Goal: Book appointment/travel/reservation

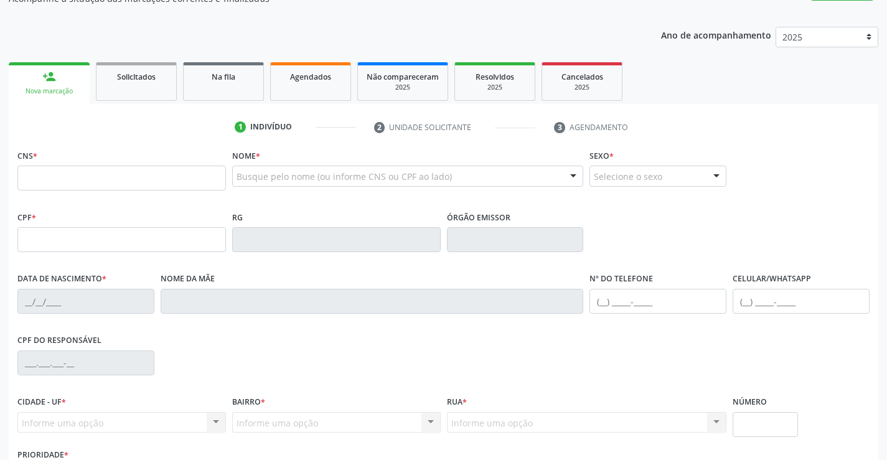
scroll to position [125, 0]
click at [52, 182] on input "text" at bounding box center [121, 177] width 209 height 25
click at [260, 162] on label "Nome *" at bounding box center [246, 155] width 28 height 19
drag, startPoint x: 313, startPoint y: 167, endPoint x: 319, endPoint y: 160, distance: 9.7
click at [314, 166] on div "Busque pelo nome (ou informe CNS ou CPF ao lado)" at bounding box center [408, 175] width 352 height 21
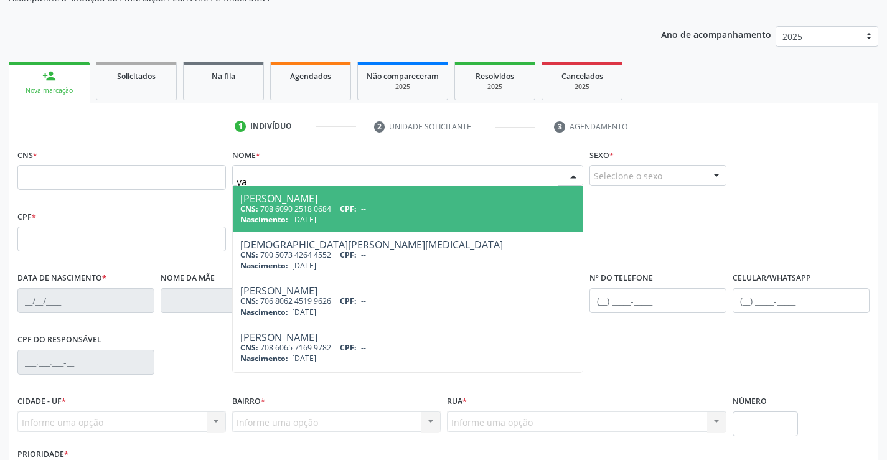
type input "y"
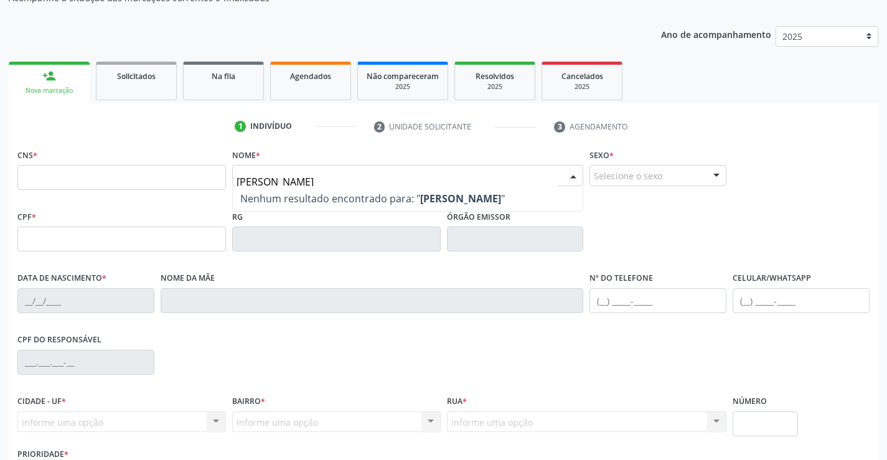
type input "[PERSON_NAME]"
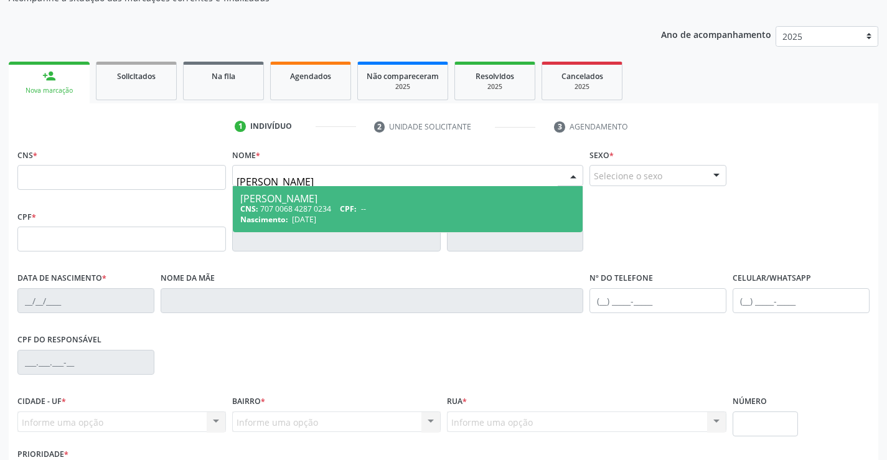
click at [299, 202] on div "[PERSON_NAME]" at bounding box center [408, 199] width 336 height 10
type input "707 0068 4287 0234"
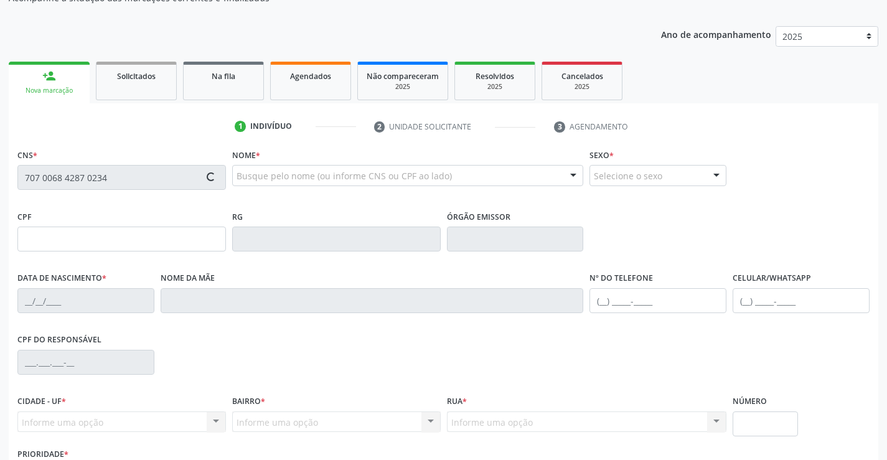
type input "[DATE]"
type input "[PHONE_NUMBER]"
type input "102.431.185-62"
type input "16"
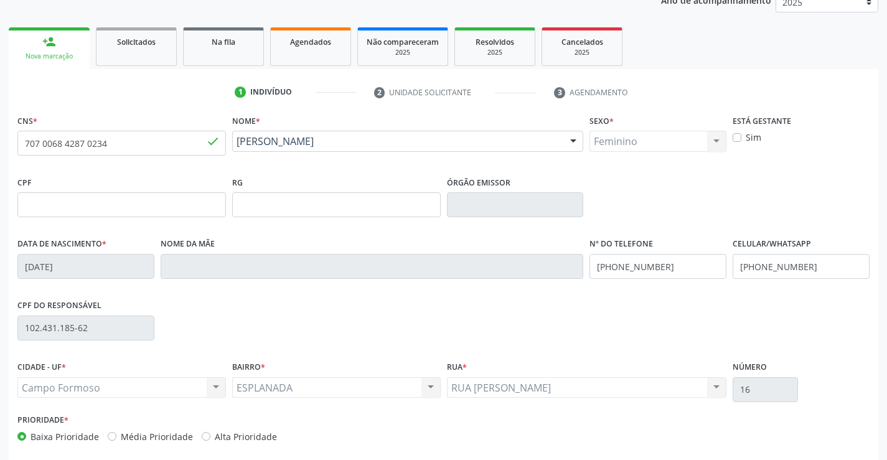
scroll to position [215, 0]
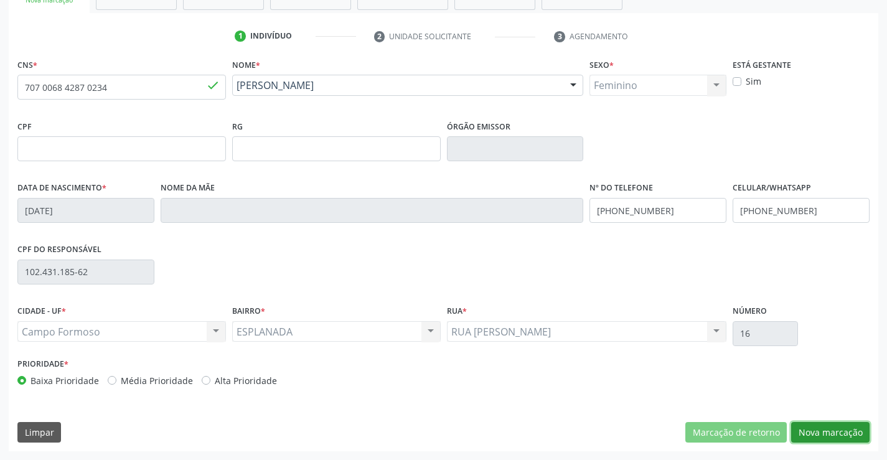
click at [838, 428] on button "Nova marcação" at bounding box center [830, 432] width 78 height 21
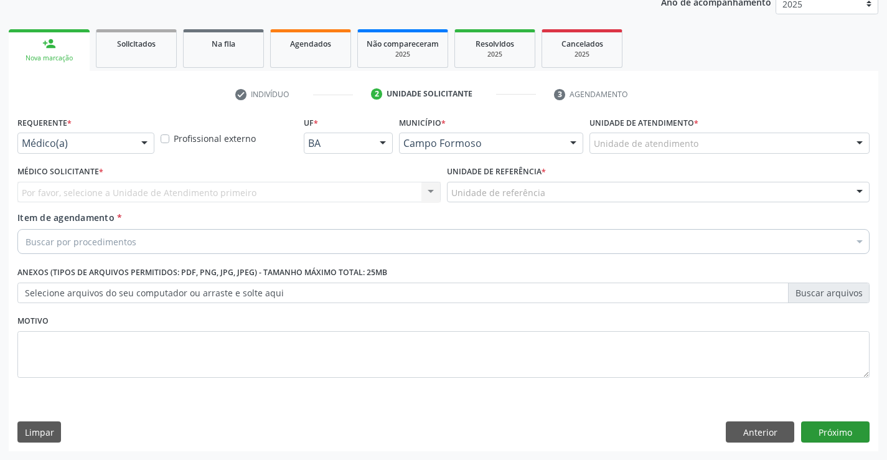
scroll to position [157, 0]
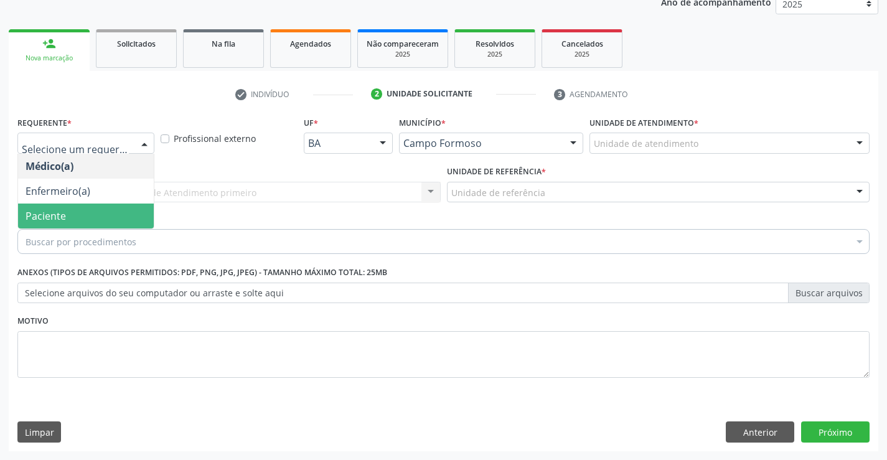
click at [85, 214] on span "Paciente" at bounding box center [86, 216] width 136 height 25
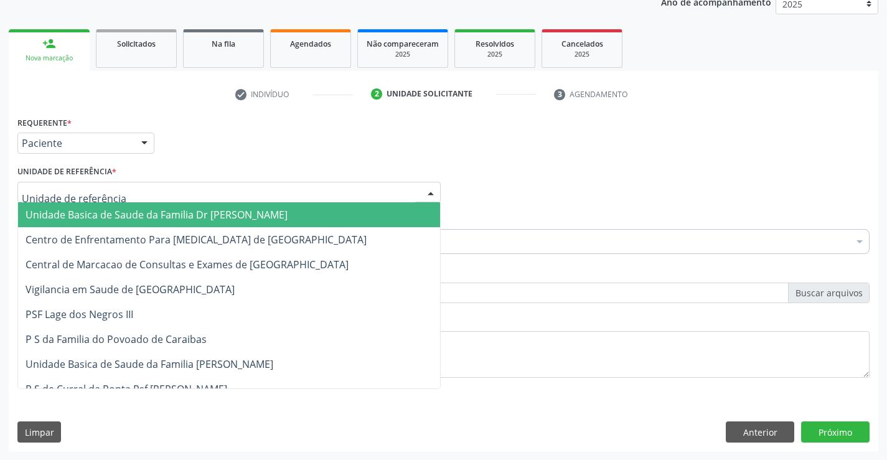
click at [205, 189] on div at bounding box center [228, 192] width 423 height 21
drag, startPoint x: 156, startPoint y: 209, endPoint x: 176, endPoint y: 211, distance: 20.1
click at [158, 209] on span "Unidade Basica de Saude da Familia Dr [PERSON_NAME]" at bounding box center [157, 215] width 262 height 14
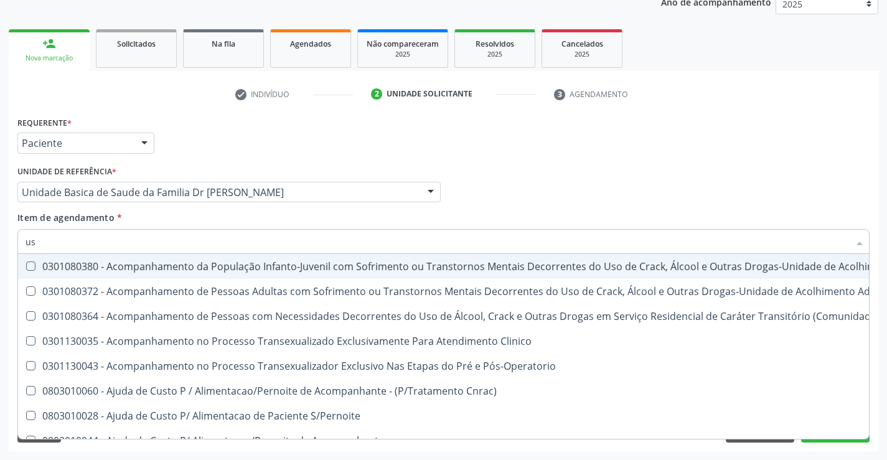
type input "usg"
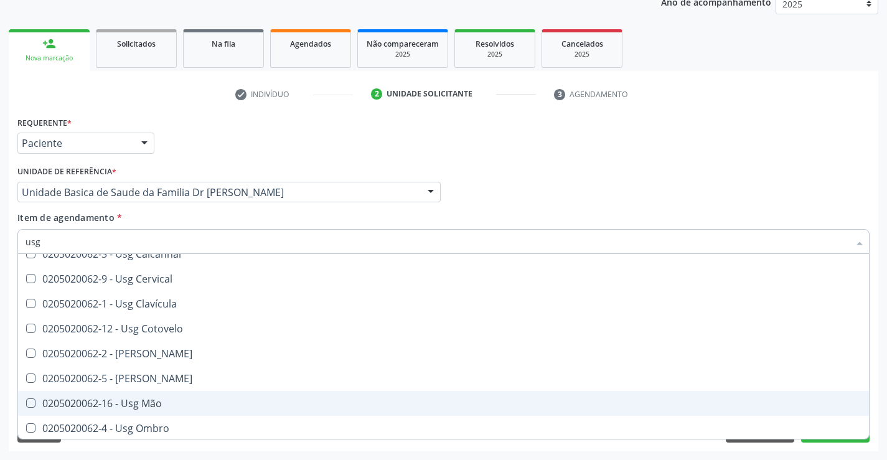
scroll to position [125, 0]
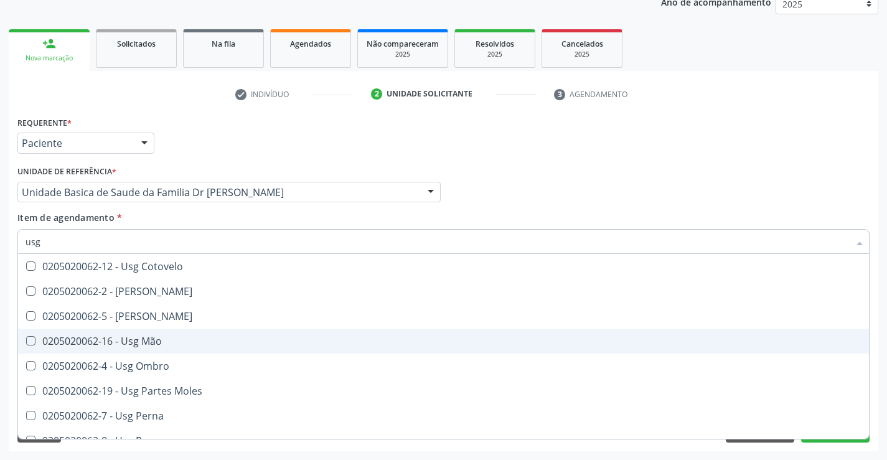
click at [156, 340] on div "0205020062-16 - Usg Mão" at bounding box center [444, 341] width 836 height 10
checkbox Mão "true"
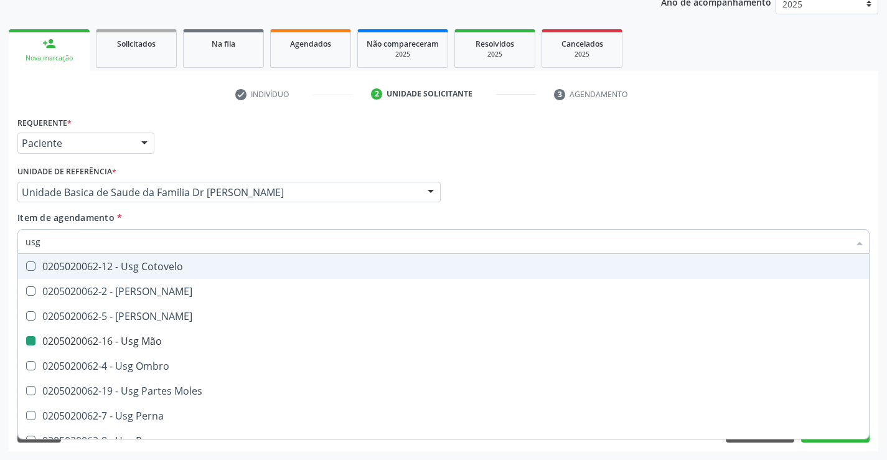
drag, startPoint x: 351, startPoint y: 217, endPoint x: 422, endPoint y: 225, distance: 72.1
click at [351, 217] on div "Item de agendamento * usg Desfazer seleção 0205020062-14 - Usg Axila 0205020062…" at bounding box center [443, 230] width 852 height 39
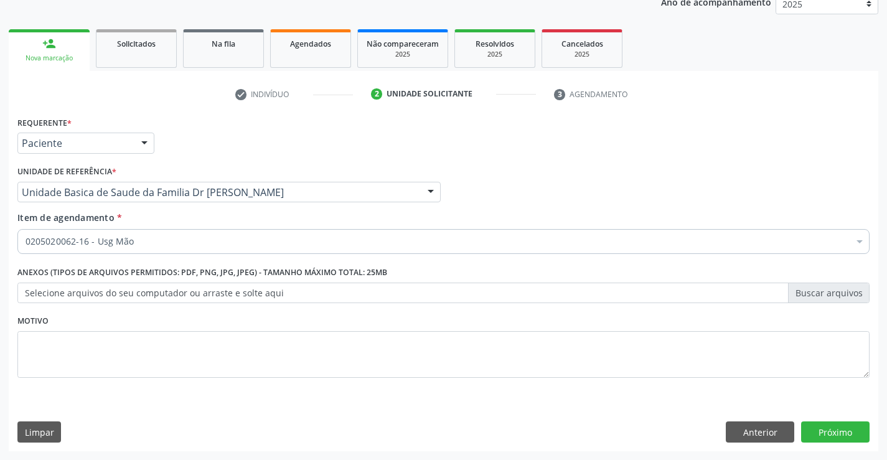
checkbox Mão "true"
checkbox Valvar "false"
click at [835, 430] on button "Próximo" at bounding box center [835, 431] width 68 height 21
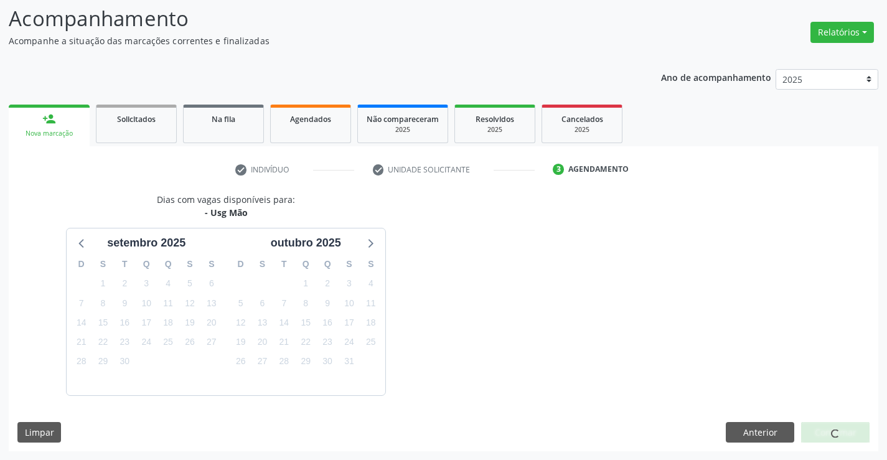
scroll to position [118, 0]
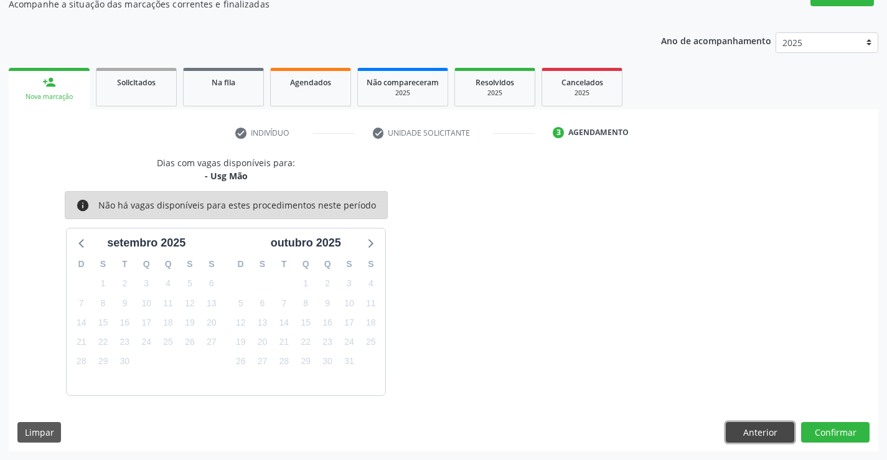
click at [762, 426] on button "Anterior" at bounding box center [760, 432] width 68 height 21
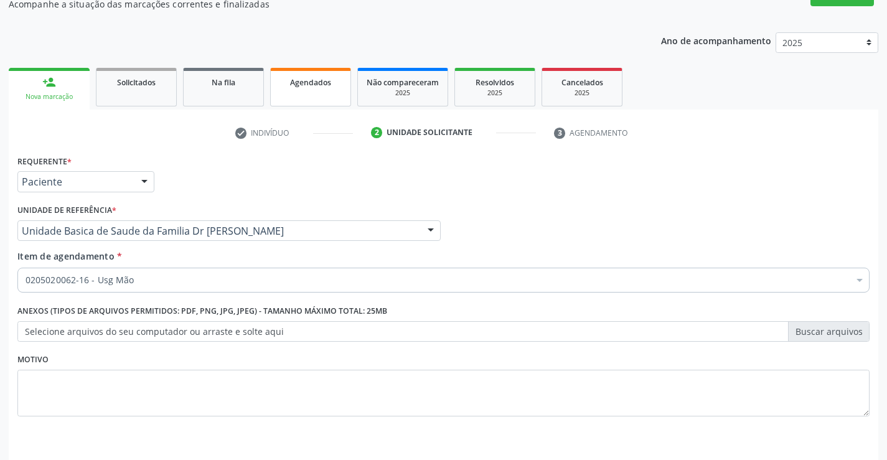
click at [306, 85] on span "Agendados" at bounding box center [310, 82] width 41 height 11
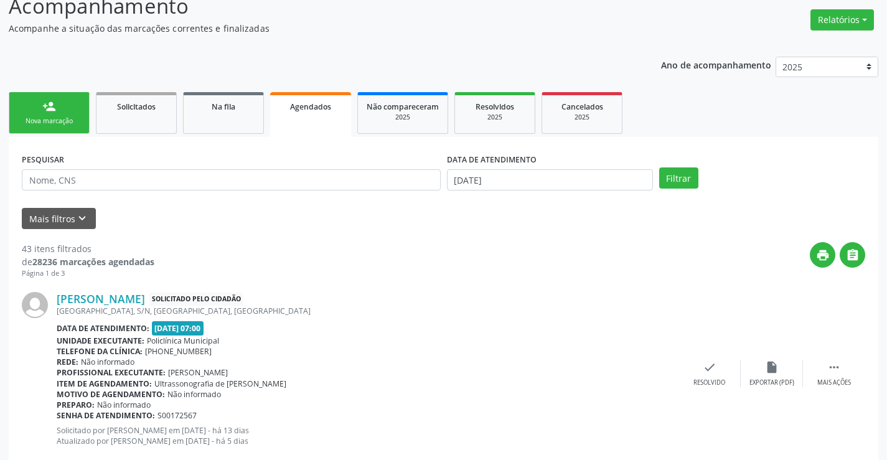
scroll to position [62, 0]
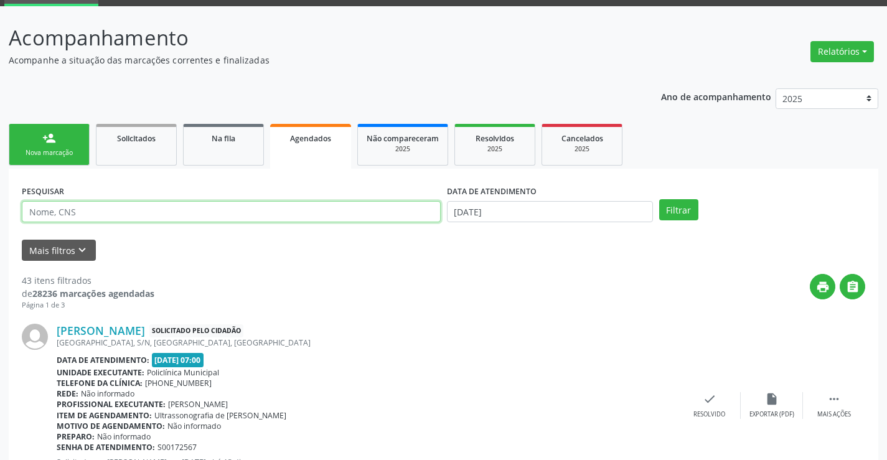
drag, startPoint x: 109, startPoint y: 207, endPoint x: 130, endPoint y: 204, distance: 21.5
click at [109, 207] on input "text" at bounding box center [231, 211] width 419 height 21
type input "i"
type input "yasmim"
click at [659, 199] on button "Filtrar" at bounding box center [678, 209] width 39 height 21
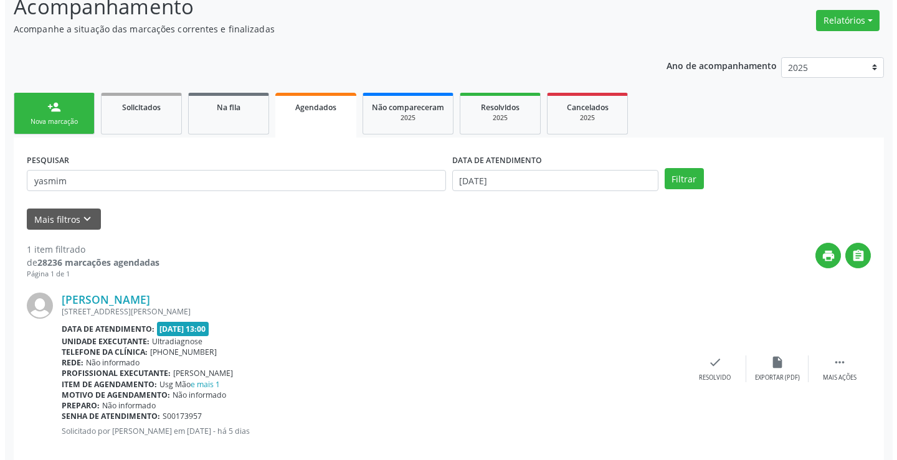
scroll to position [113, 0]
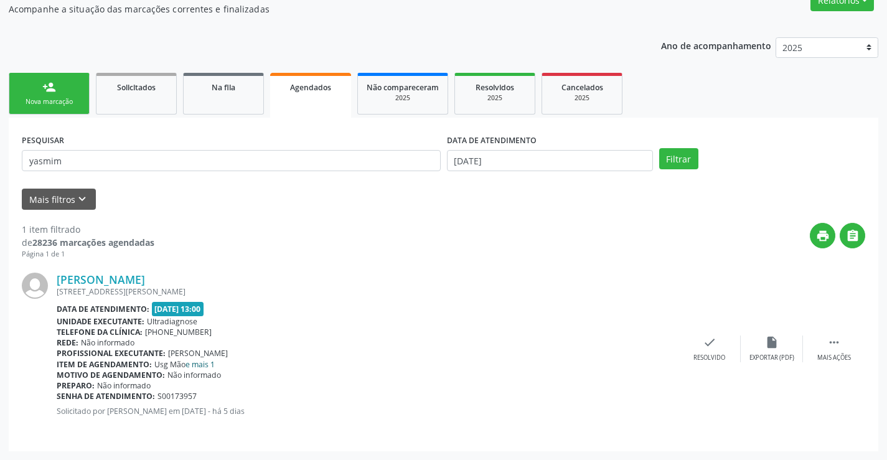
click at [205, 364] on link "e mais 1" at bounding box center [200, 364] width 29 height 11
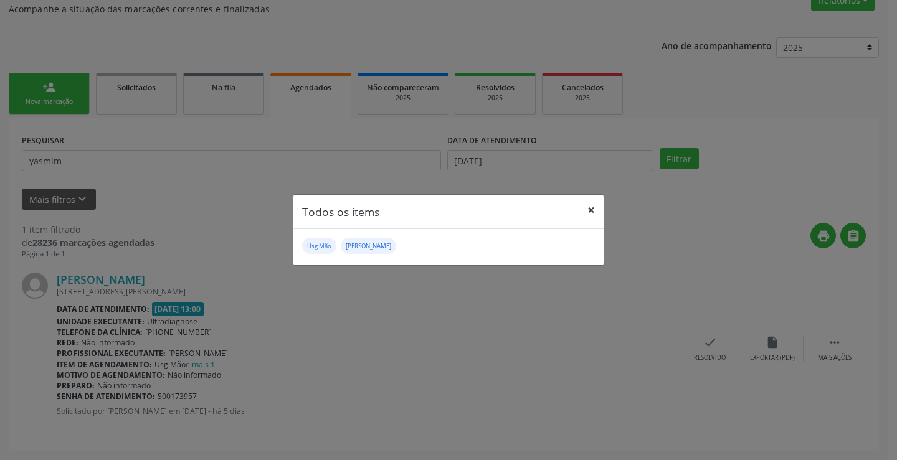
click at [594, 207] on button "×" at bounding box center [590, 210] width 25 height 31
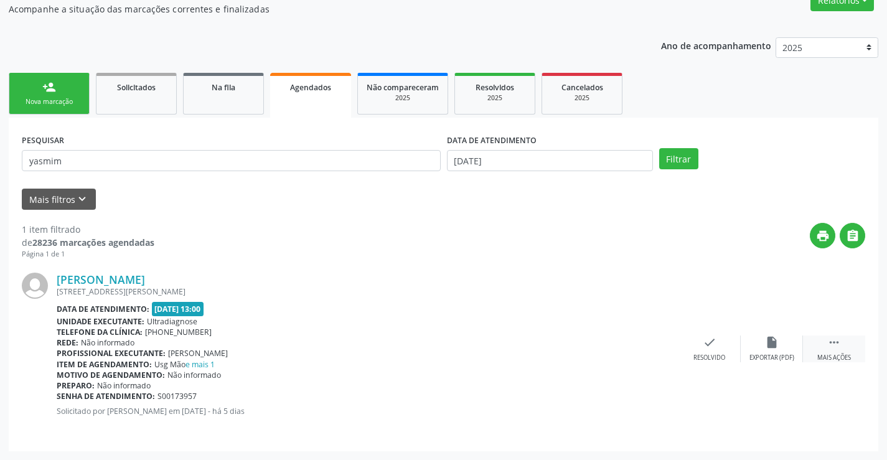
click at [827, 351] on div " Mais ações" at bounding box center [834, 349] width 62 height 27
click at [646, 341] on icon "cancel" at bounding box center [648, 343] width 14 height 14
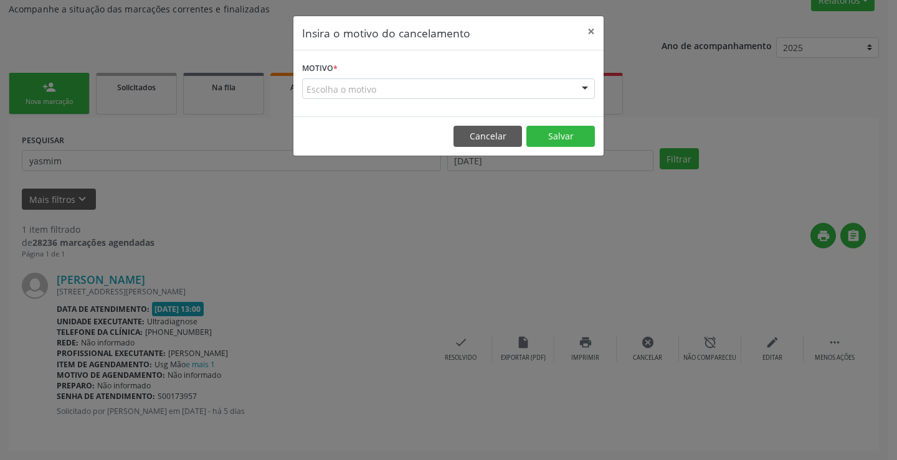
click at [555, 83] on div "Escolha o motivo" at bounding box center [448, 88] width 293 height 21
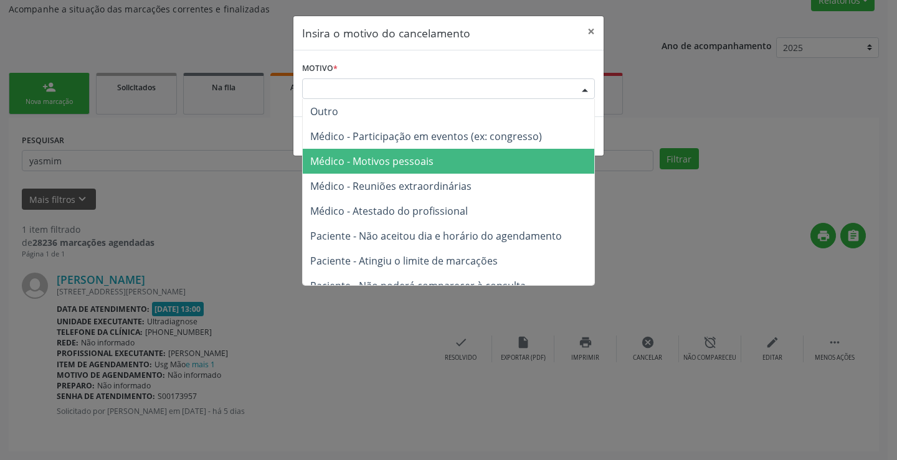
click at [430, 163] on span "Médico - Motivos pessoais" at bounding box center [371, 161] width 123 height 14
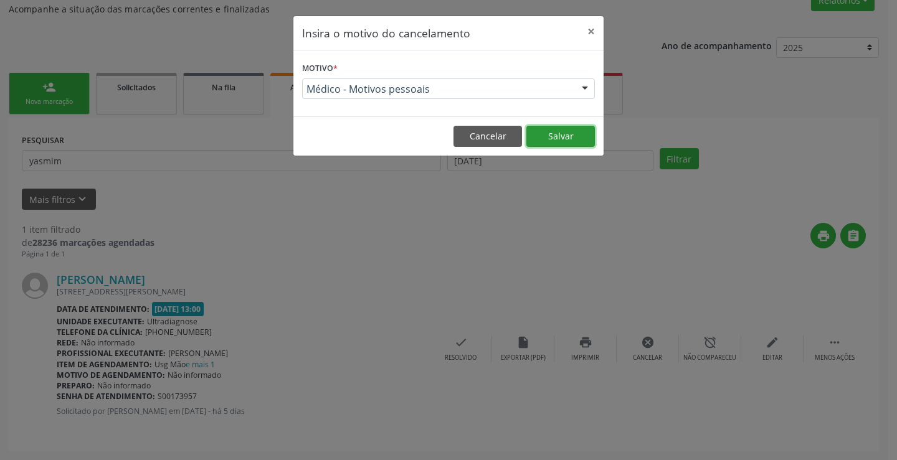
click at [562, 138] on button "Salvar" at bounding box center [560, 136] width 68 height 21
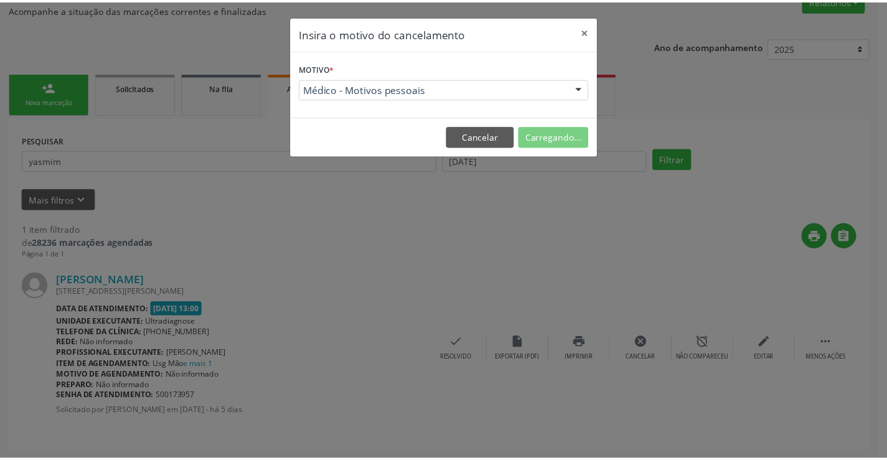
scroll to position [0, 0]
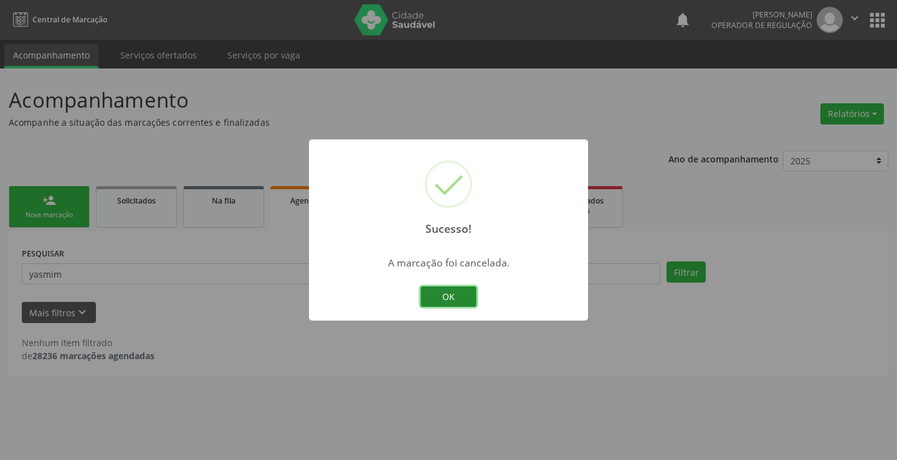
click at [451, 293] on button "OK" at bounding box center [448, 296] width 56 height 21
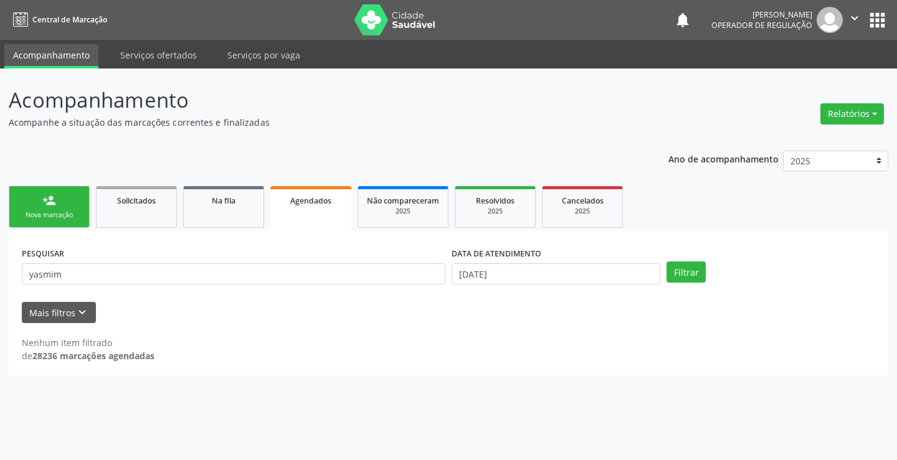
click at [65, 214] on div "Nova marcação" at bounding box center [49, 214] width 62 height 9
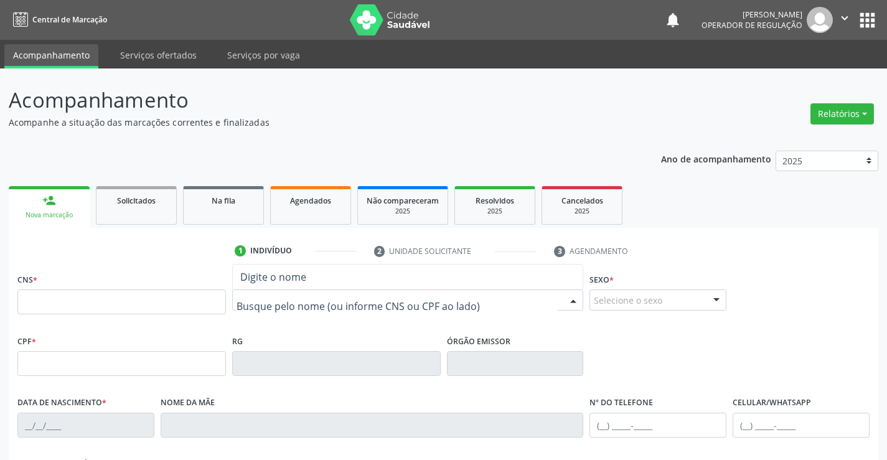
drag, startPoint x: 253, startPoint y: 300, endPoint x: 267, endPoint y: 283, distance: 22.1
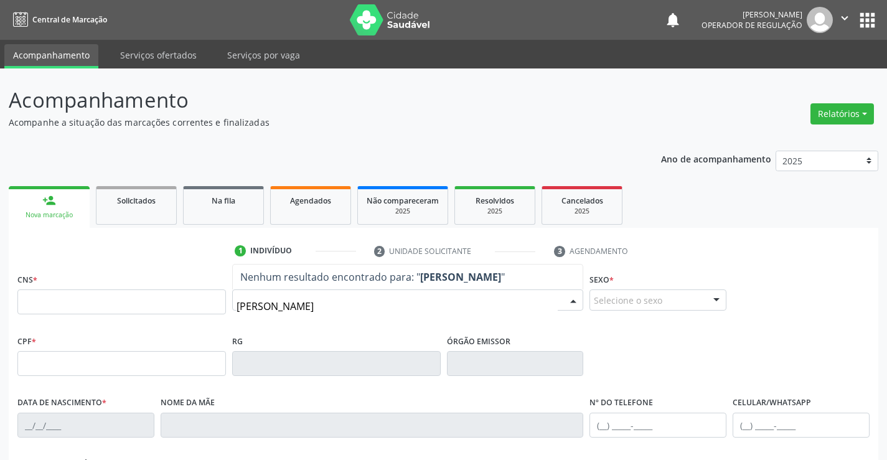
drag, startPoint x: 273, startPoint y: 309, endPoint x: 325, endPoint y: 314, distance: 52.5
click at [276, 309] on input "[PERSON_NAME]" at bounding box center [398, 306] width 322 height 25
drag, startPoint x: 271, startPoint y: 306, endPoint x: 272, endPoint y: 299, distance: 7.0
click at [271, 306] on input "[PERSON_NAME]" at bounding box center [398, 306] width 322 height 25
type input "[PERSON_NAME]"
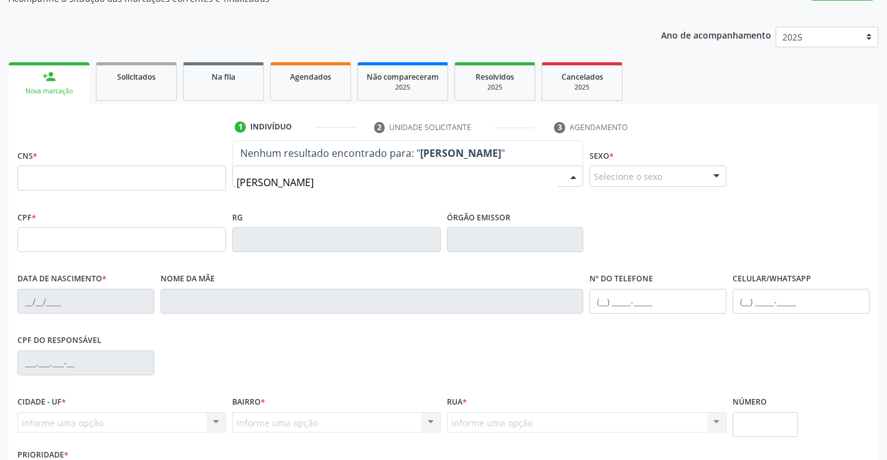
scroll to position [125, 0]
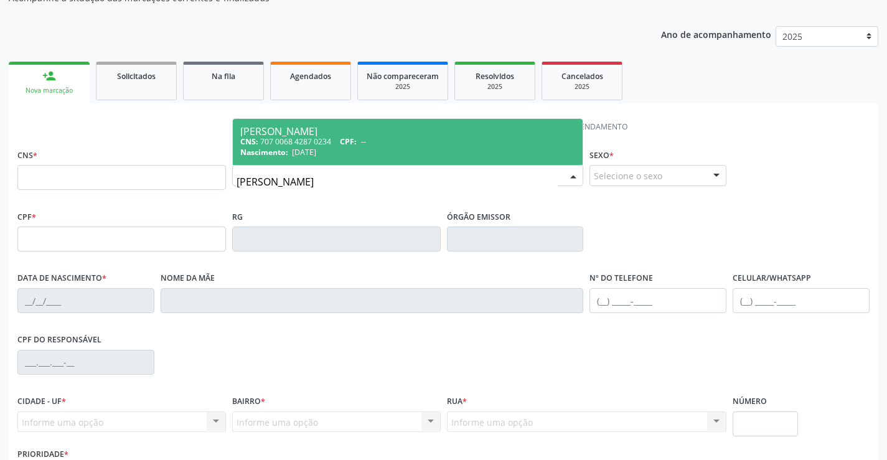
drag, startPoint x: 306, startPoint y: 141, endPoint x: 374, endPoint y: 143, distance: 67.9
click at [312, 141] on div "CNS: 707 0068 4287 0234 CPF: --" at bounding box center [408, 141] width 336 height 11
type input "707 0068 4287 0234"
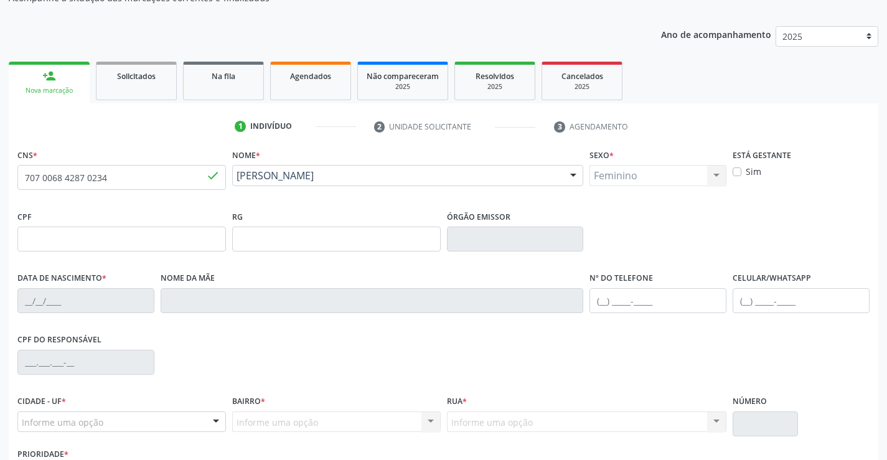
type input "[DATE]"
type input "[PHONE_NUMBER]"
type input "102.431.185-62"
type input "16"
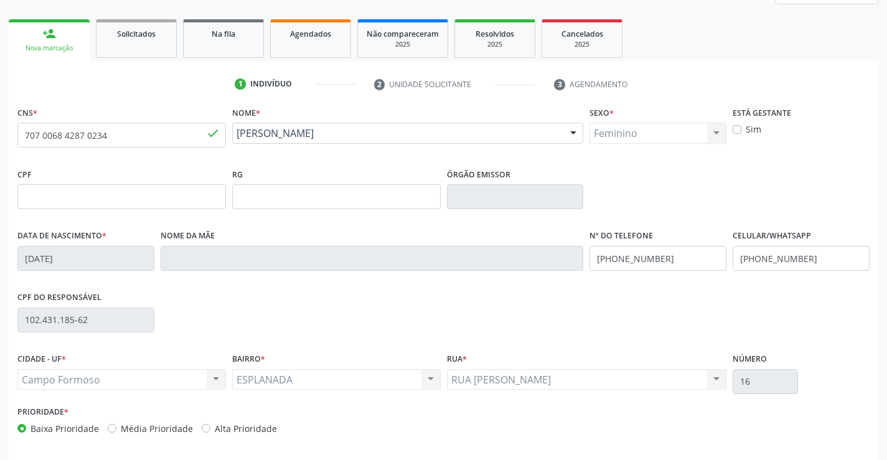
scroll to position [215, 0]
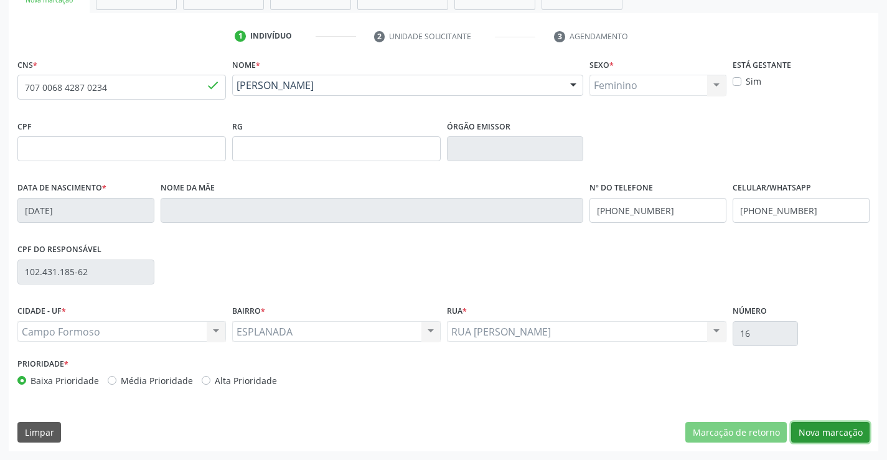
drag, startPoint x: 835, startPoint y: 429, endPoint x: 795, endPoint y: 377, distance: 65.3
click at [835, 426] on button "Nova marcação" at bounding box center [830, 432] width 78 height 21
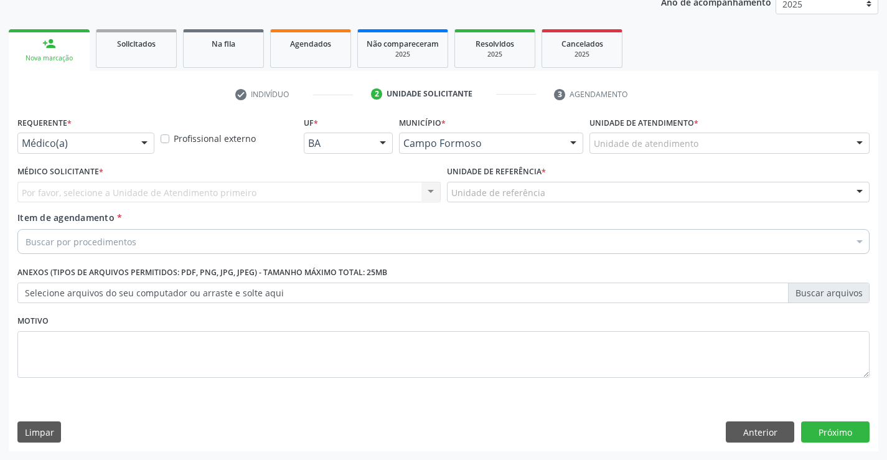
scroll to position [157, 0]
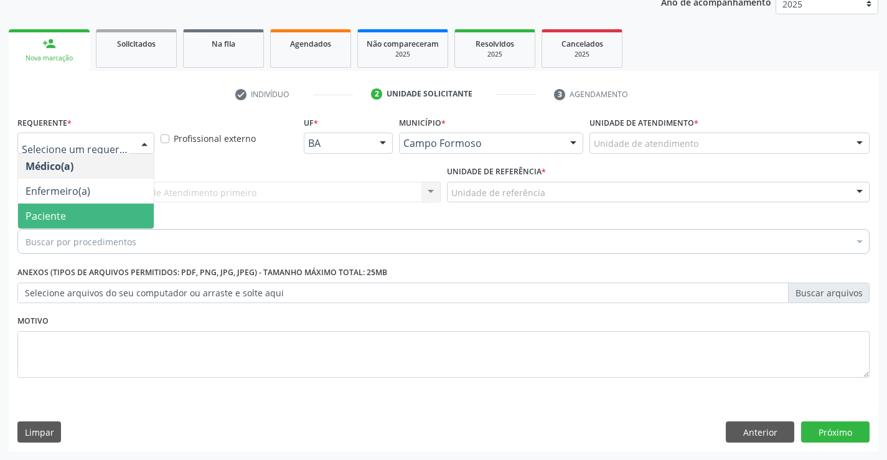
drag, startPoint x: 52, startPoint y: 220, endPoint x: 172, endPoint y: 195, distance: 123.3
click at [54, 219] on span "Paciente" at bounding box center [46, 216] width 40 height 14
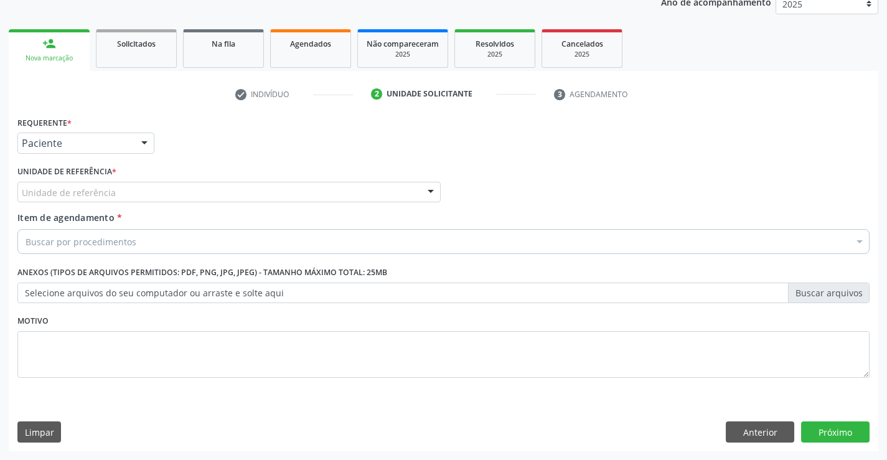
drag, startPoint x: 205, startPoint y: 184, endPoint x: 163, endPoint y: 209, distance: 48.6
click at [204, 187] on div "Unidade de referência" at bounding box center [228, 192] width 423 height 21
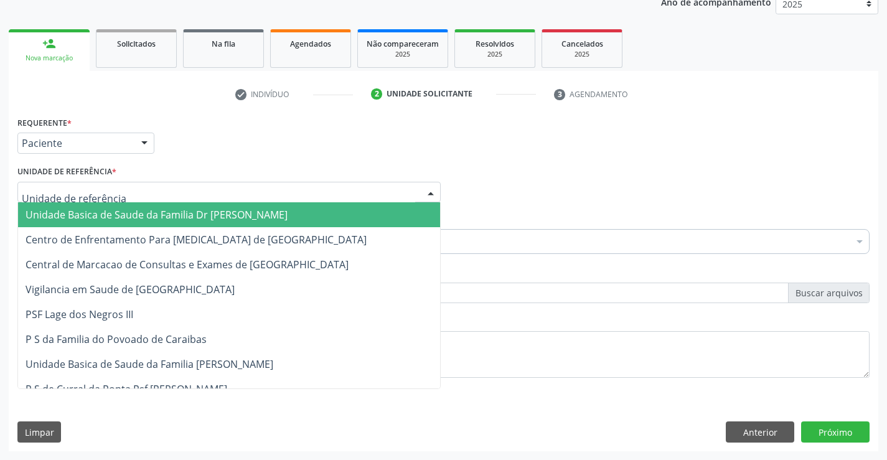
drag, startPoint x: 149, startPoint y: 215, endPoint x: 147, endPoint y: 238, distance: 23.1
click at [149, 217] on span "Unidade Basica de Saude da Familia Dr [PERSON_NAME]" at bounding box center [157, 215] width 262 height 14
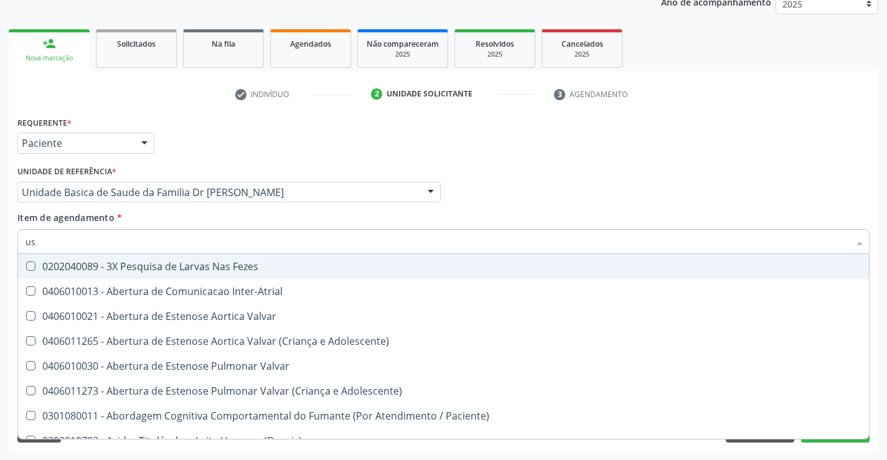
type input "usg"
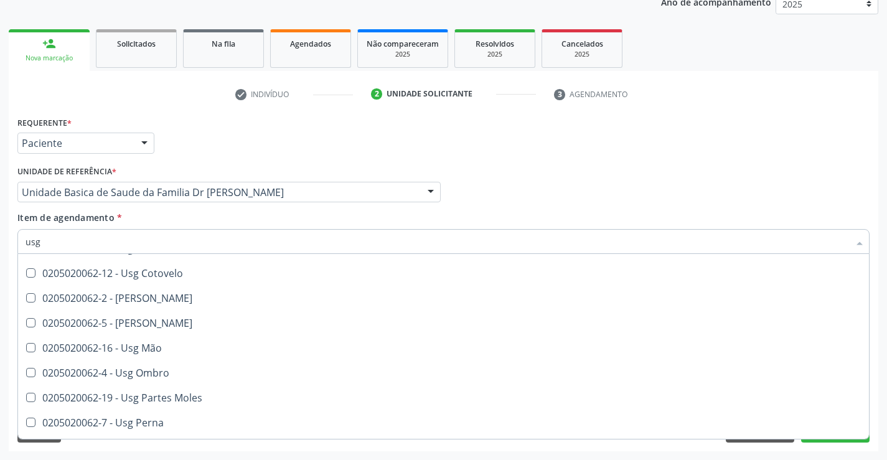
scroll to position [125, 0]
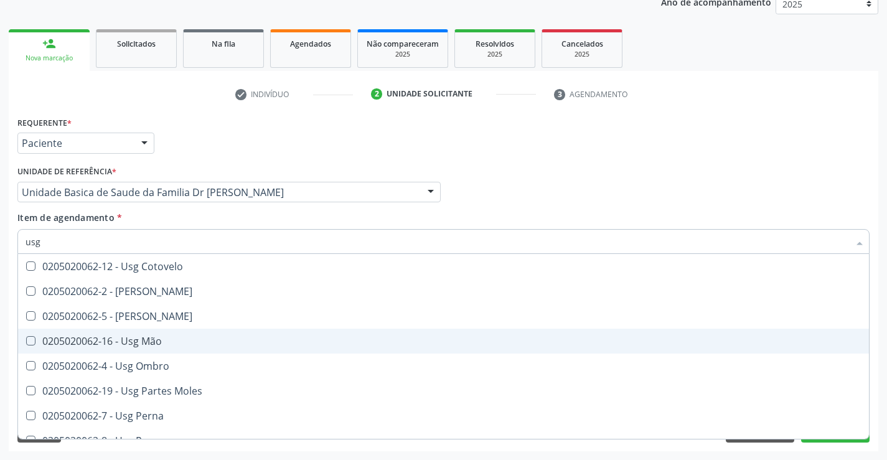
drag, startPoint x: 130, startPoint y: 338, endPoint x: 228, endPoint y: 344, distance: 97.9
click at [133, 339] on div "0205020062-16 - Usg Mão" at bounding box center [444, 341] width 836 height 10
checkbox Mão "true"
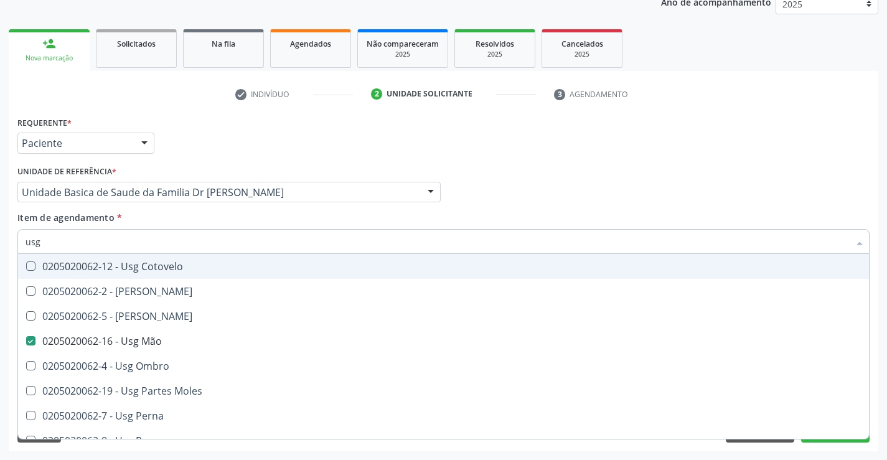
click at [331, 214] on div "Item de agendamento * usg Desfazer seleção 0205020062-14 - Usg Axila 0205020062…" at bounding box center [443, 230] width 852 height 39
checkbox Braço "true"
checkbox Mão "false"
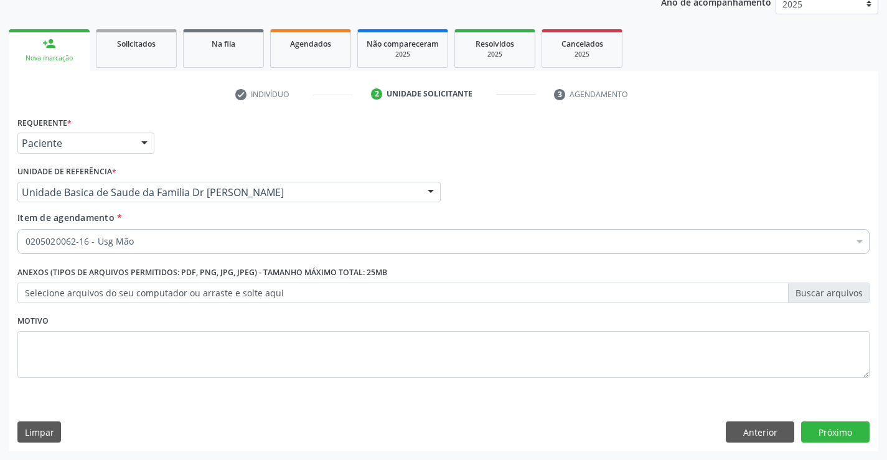
scroll to position [0, 0]
click at [845, 426] on button "Próximo" at bounding box center [835, 431] width 68 height 21
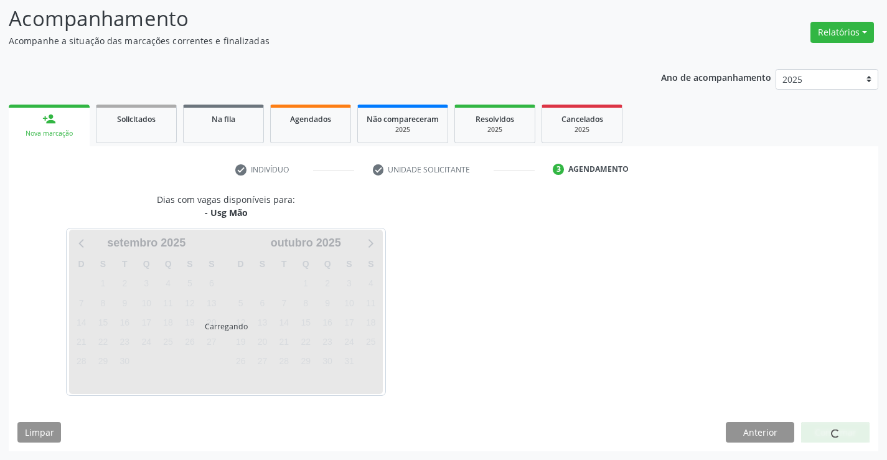
scroll to position [82, 0]
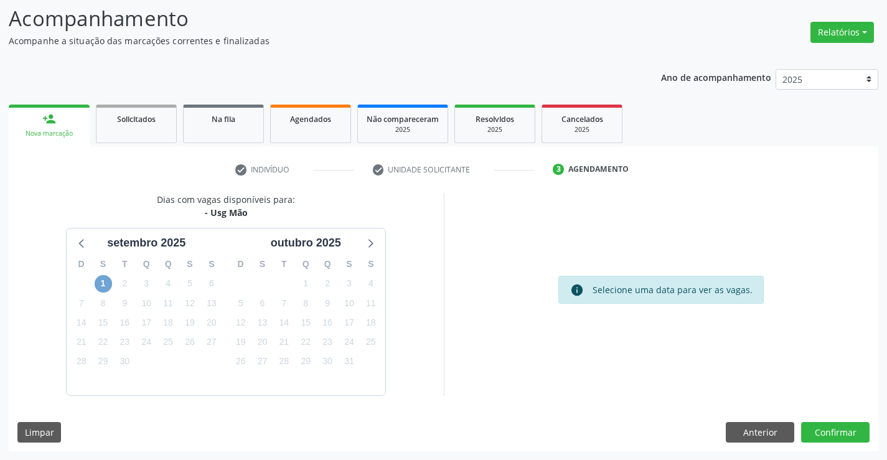
click at [101, 275] on span "1" at bounding box center [103, 283] width 17 height 17
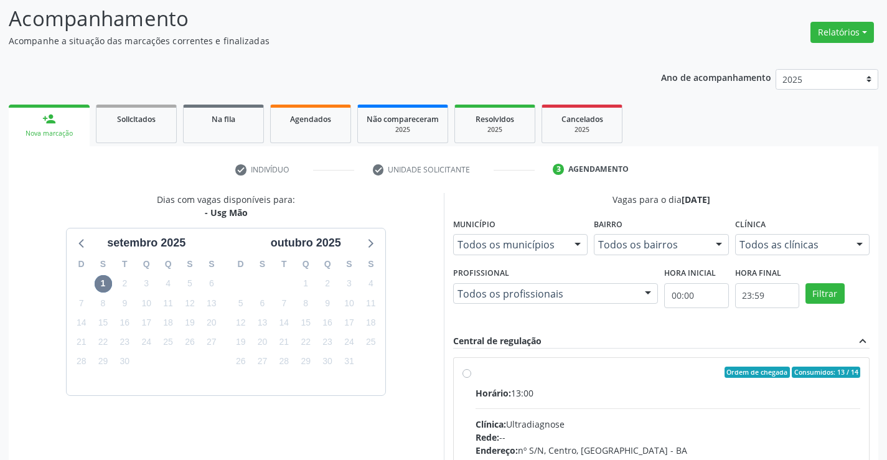
click at [501, 368] on div "Ordem de chegada Consumidos: 13 / 14" at bounding box center [668, 372] width 385 height 11
click at [471, 368] on input "Ordem de chegada Consumidos: 13 / 14 Horário: 13:00 Clínica: Ultradiagnose Rede…" at bounding box center [467, 372] width 9 height 11
radio input "true"
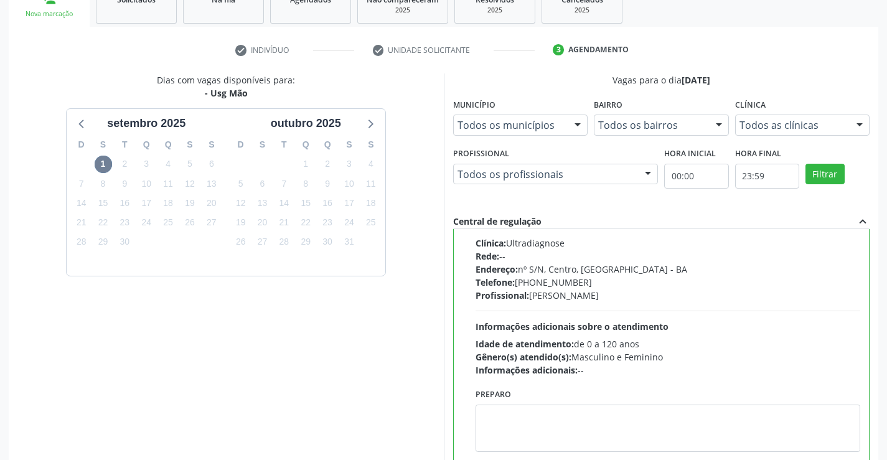
scroll to position [284, 0]
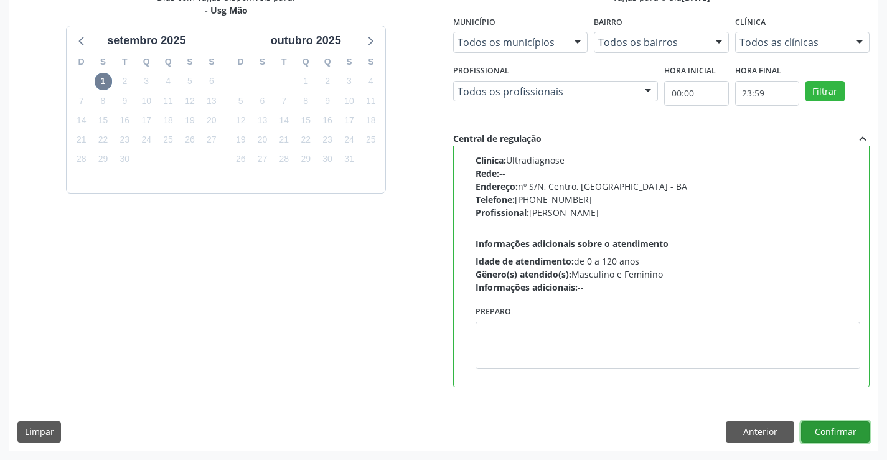
click at [830, 426] on button "Confirmar" at bounding box center [835, 431] width 68 height 21
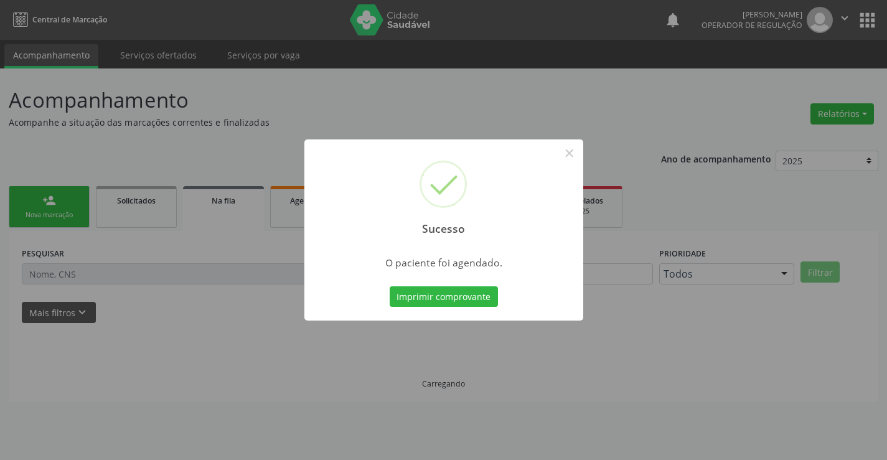
scroll to position [0, 0]
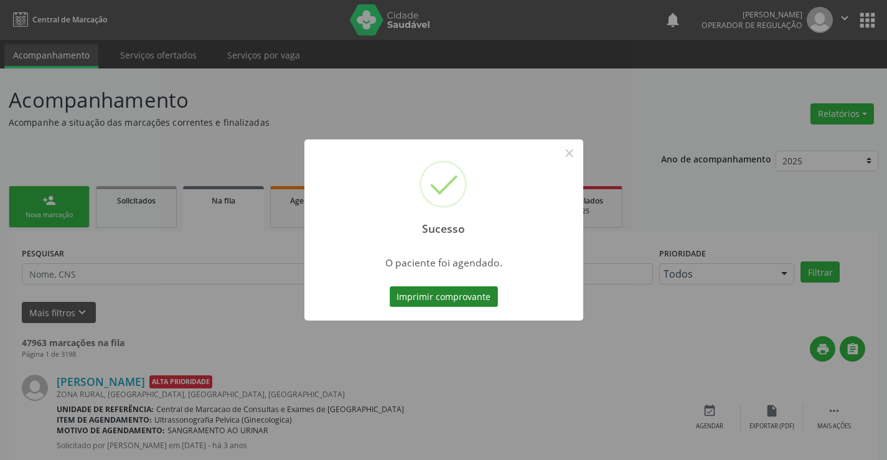
click at [441, 290] on button "Imprimir comprovante" at bounding box center [444, 296] width 108 height 21
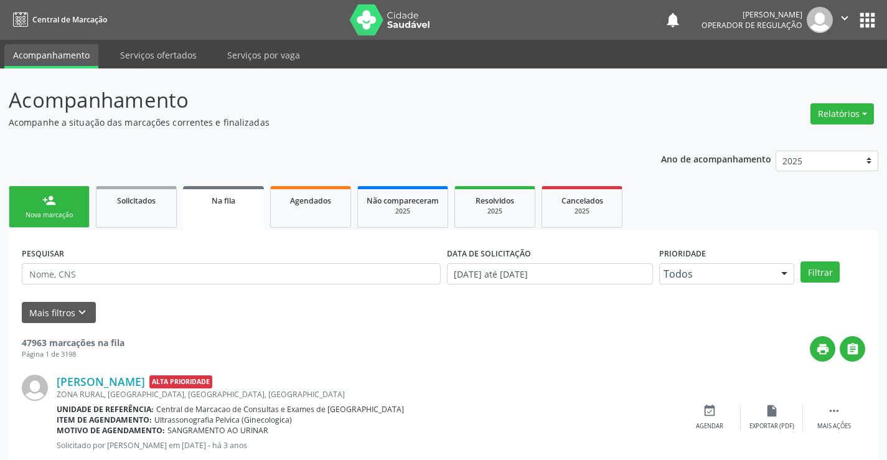
click at [844, 15] on icon "" at bounding box center [845, 18] width 14 height 14
click at [793, 73] on link "Sair" at bounding box center [813, 75] width 86 height 17
